Goal: Information Seeking & Learning: Compare options

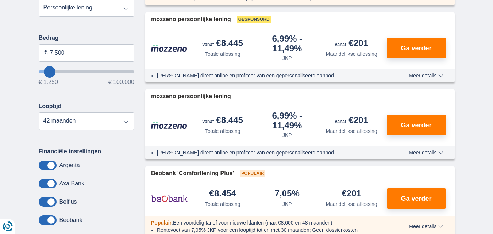
scroll to position [182, 0]
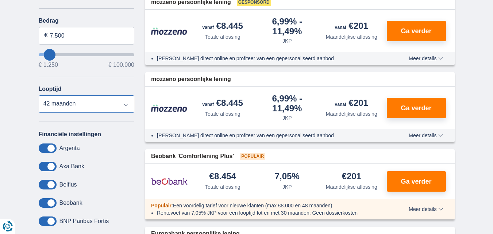
click at [125, 104] on select "12 maanden 18 maanden 24 maanden 30 maanden 36 maanden 42 maanden" at bounding box center [87, 104] width 96 height 18
click at [39, 95] on select "12 maanden 18 maanden 24 maanden 30 maanden 36 maanden 42 maanden" at bounding box center [87, 104] width 96 height 18
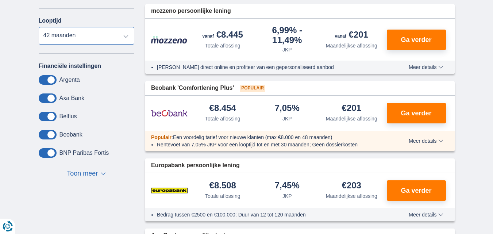
scroll to position [255, 0]
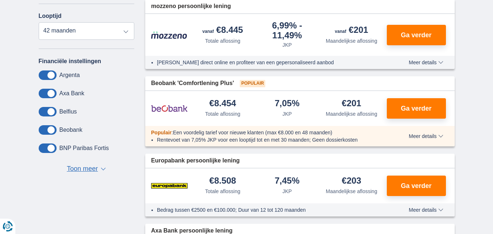
click at [90, 170] on span "Toon meer" at bounding box center [82, 168] width 31 height 9
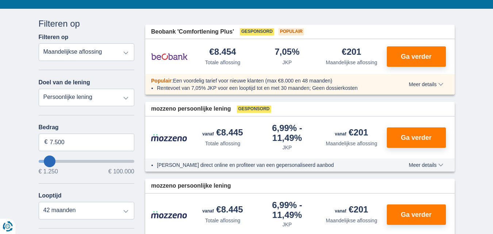
scroll to position [0, 0]
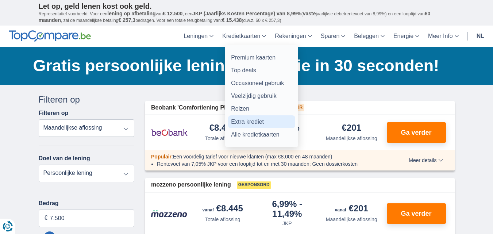
click at [243, 122] on link "Extra krediet" at bounding box center [261, 121] width 67 height 13
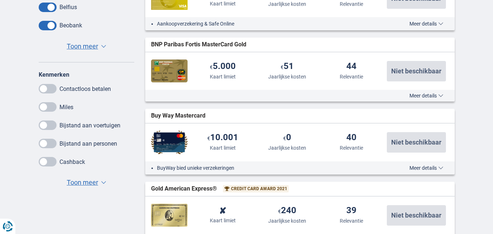
scroll to position [401, 0]
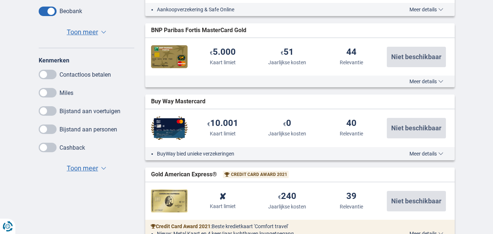
click at [52, 74] on span at bounding box center [48, 74] width 18 height 9
click at [0, 0] on input "checkbox" at bounding box center [0, 0] width 0 height 0
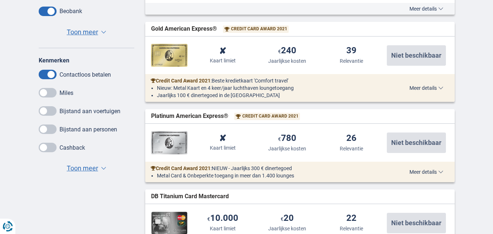
click at [51, 149] on span at bounding box center [48, 147] width 18 height 9
click at [0, 0] on input "checkbox" at bounding box center [0, 0] width 0 height 0
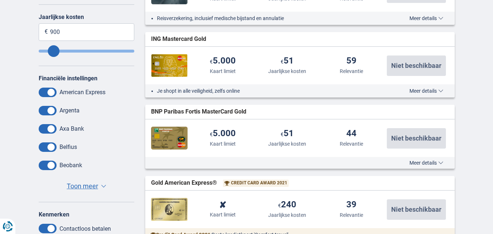
scroll to position [255, 0]
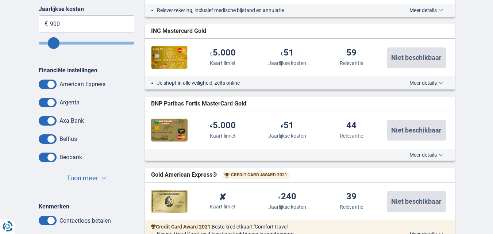
click at [76, 176] on span "Toon meer" at bounding box center [82, 177] width 31 height 9
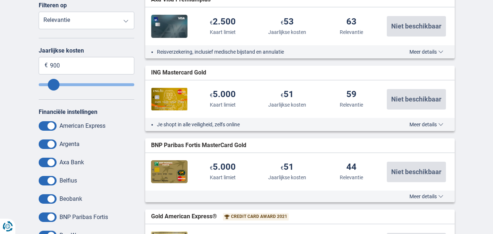
scroll to position [182, 0]
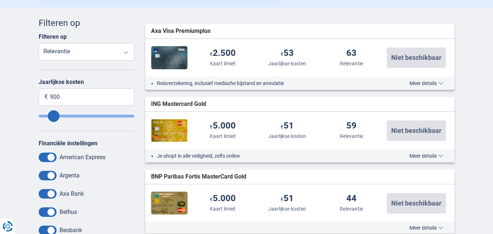
click at [127, 54] on select "Rentevoet Kaart limiet Jaarlijkse kosten Relevantie" at bounding box center [87, 52] width 96 height 18
select select "CardLimit-"
click at [39, 43] on select "Rentevoet Kaart limiet Jaarlijkse kosten Relevantie" at bounding box center [87, 52] width 96 height 18
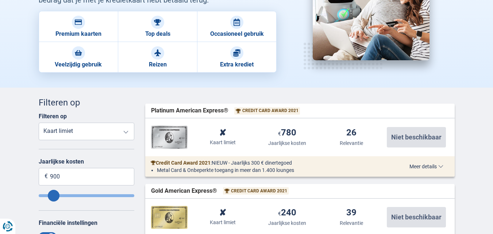
scroll to position [0, 0]
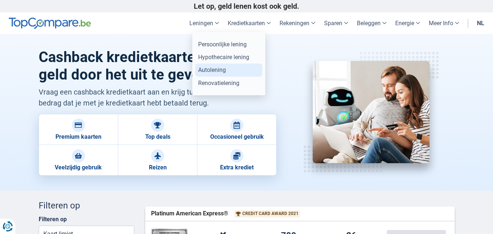
click at [205, 73] on link "Autolening" at bounding box center [228, 69] width 67 height 13
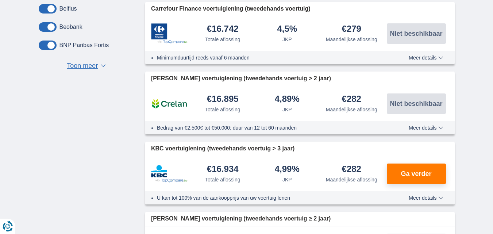
scroll to position [511, 0]
